Goal: Information Seeking & Learning: Learn about a topic

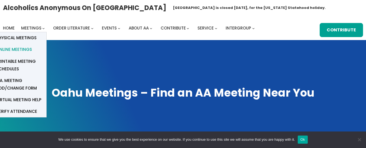
click at [17, 49] on span "Online Meetings" at bounding box center [14, 50] width 36 height 8
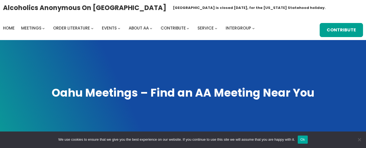
drag, startPoint x: 0, startPoint y: 83, endPoint x: 369, endPoint y: 89, distance: 369.1
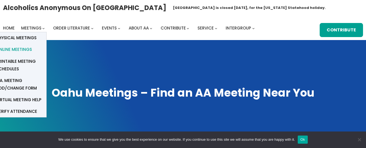
click at [27, 49] on span "Online Meetings" at bounding box center [14, 50] width 36 height 8
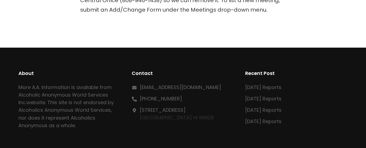
scroll to position [189, 0]
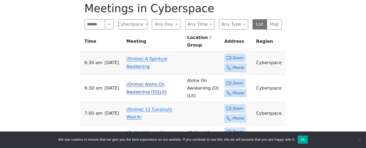
click at [141, 82] on link "(Online) Aloha On Awakening (O)(Lit)" at bounding box center [146, 88] width 40 height 13
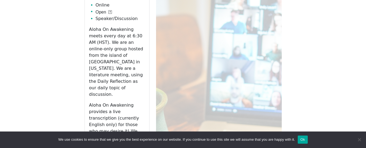
scroll to position [322, 0]
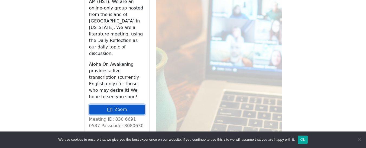
click at [125, 104] on link "Zoom" at bounding box center [117, 109] width 56 height 10
